Goal: Transaction & Acquisition: Purchase product/service

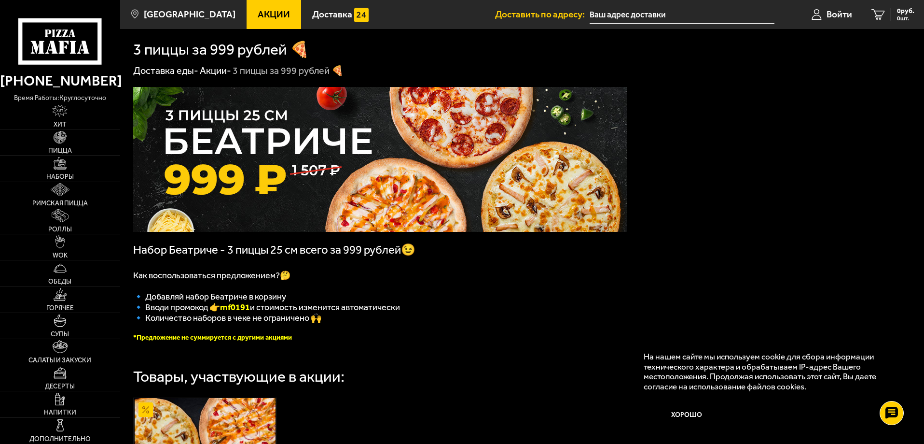
click at [242, 310] on b "mf0191" at bounding box center [235, 307] width 30 height 11
click at [261, 15] on span "Акции" at bounding box center [274, 14] width 32 height 9
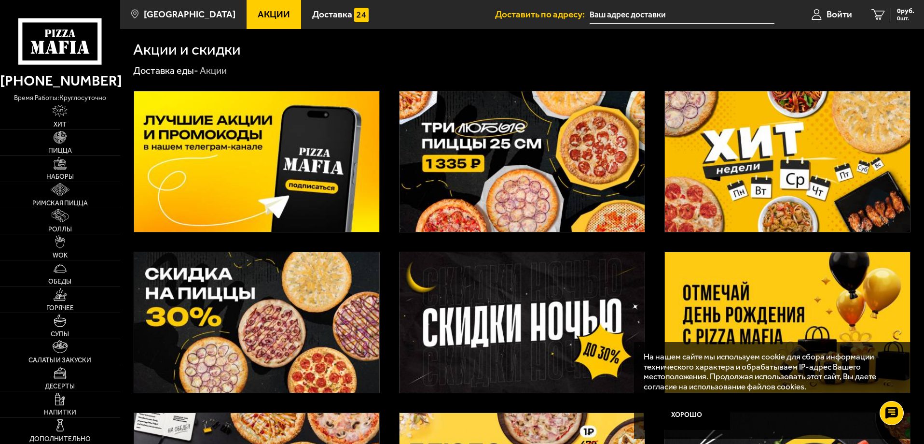
click at [307, 153] on img at bounding box center [256, 161] width 245 height 140
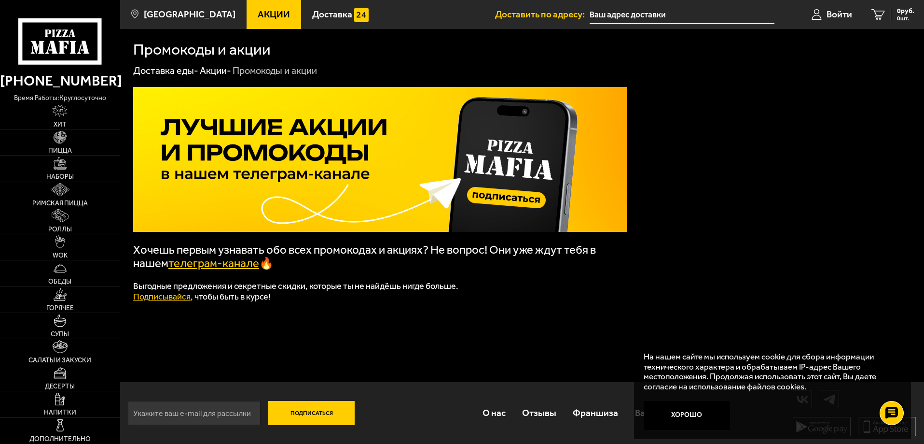
click at [220, 265] on link "телеграм-канале" at bounding box center [213, 263] width 91 height 14
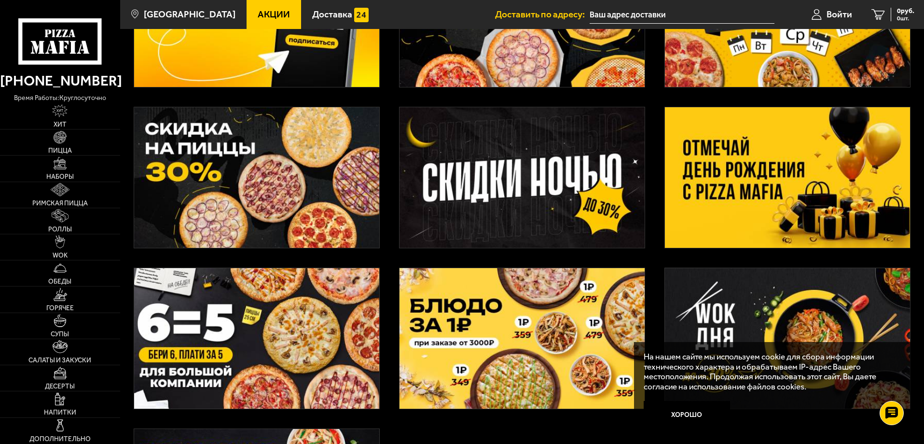
scroll to position [193, 0]
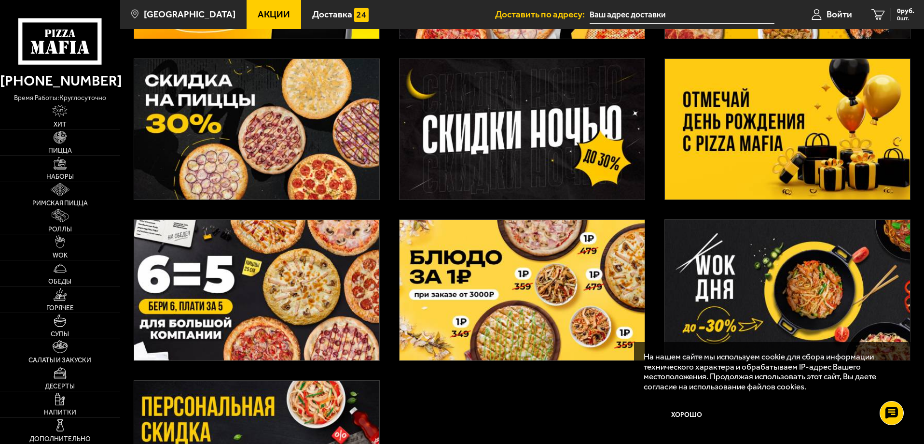
click at [749, 141] on img at bounding box center [787, 129] width 245 height 140
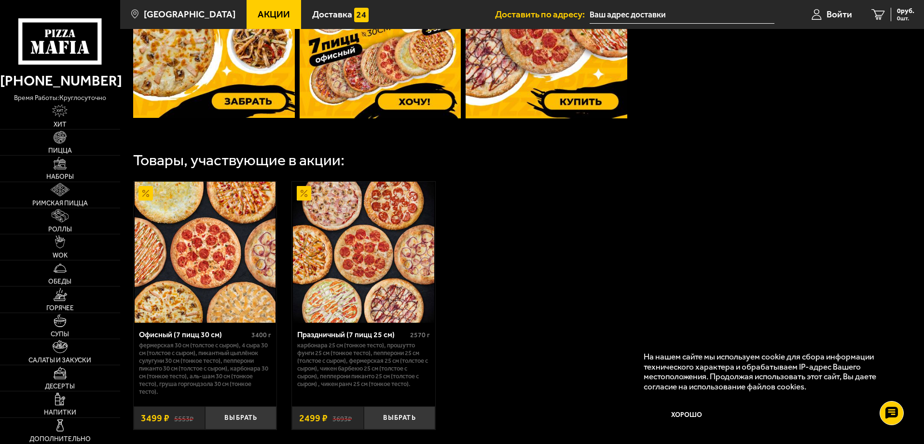
scroll to position [483, 0]
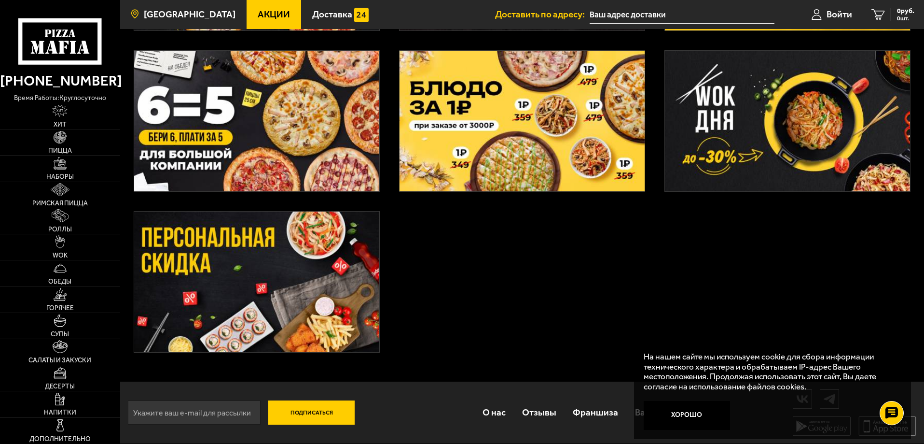
scroll to position [193, 0]
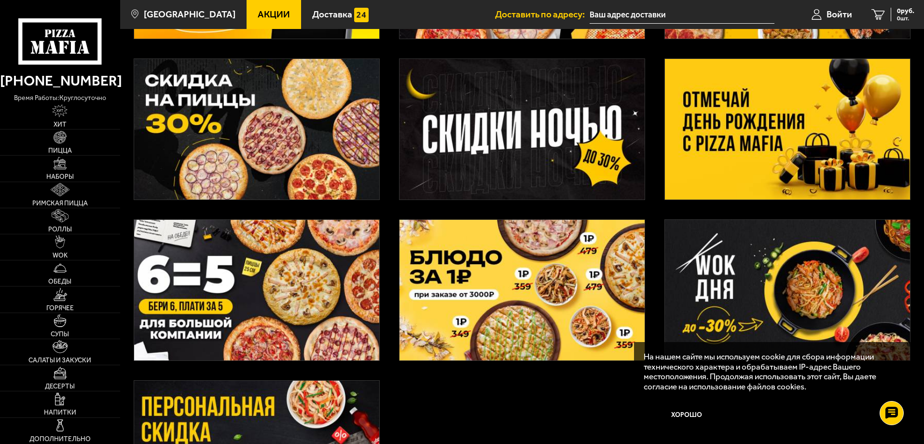
click at [323, 134] on img at bounding box center [256, 129] width 245 height 140
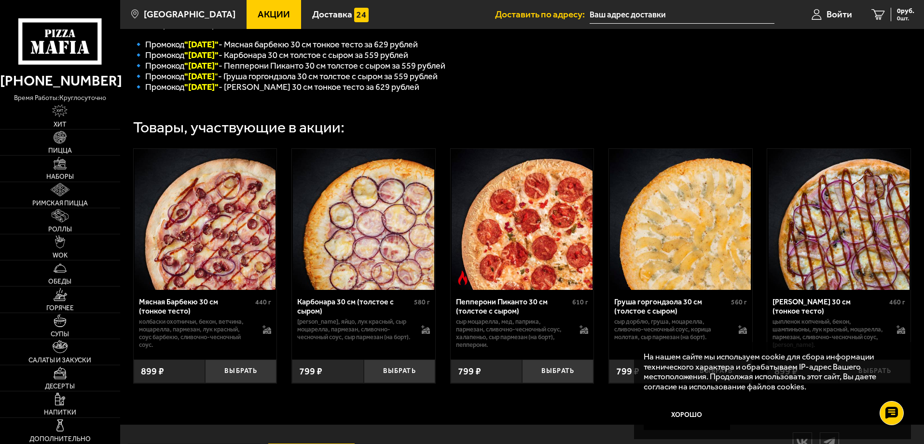
scroll to position [293, 0]
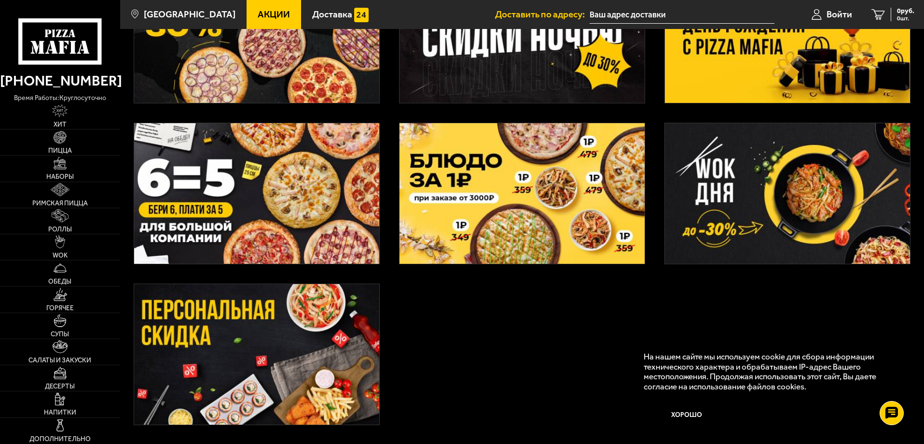
scroll to position [338, 0]
